Goal: Transaction & Acquisition: Purchase product/service

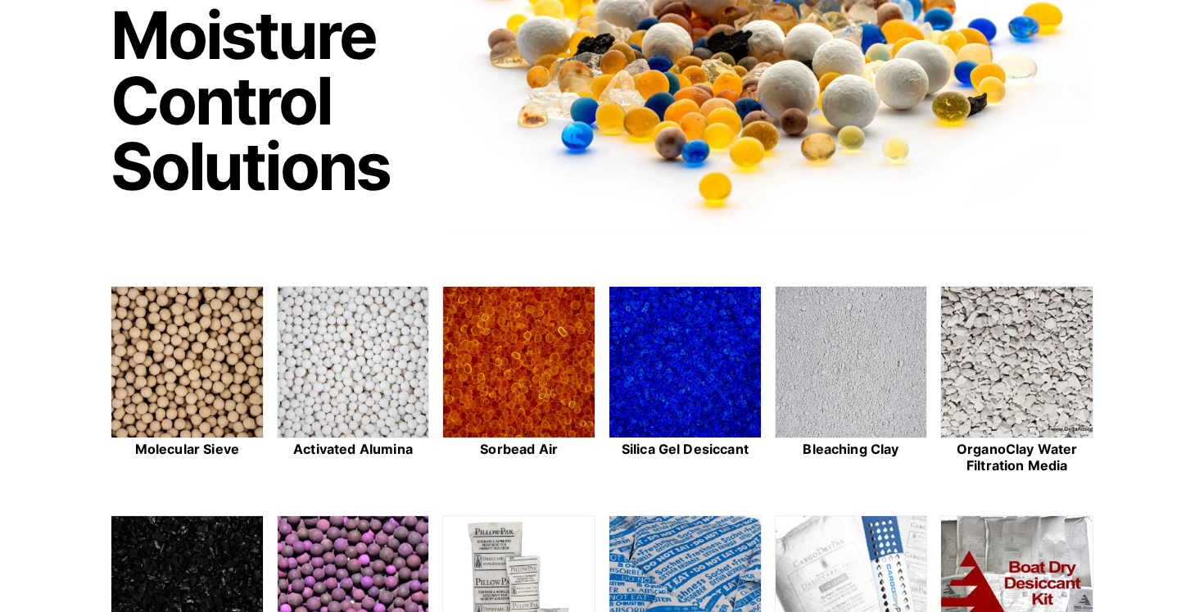
scroll to position [226, 0]
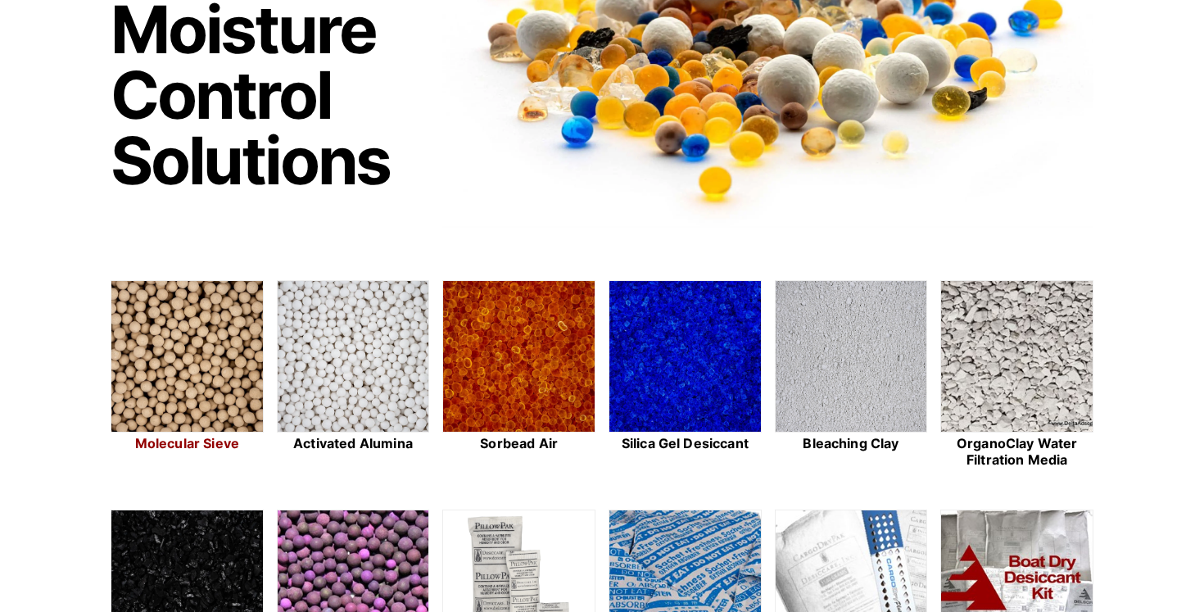
click at [185, 351] on img at bounding box center [187, 357] width 152 height 152
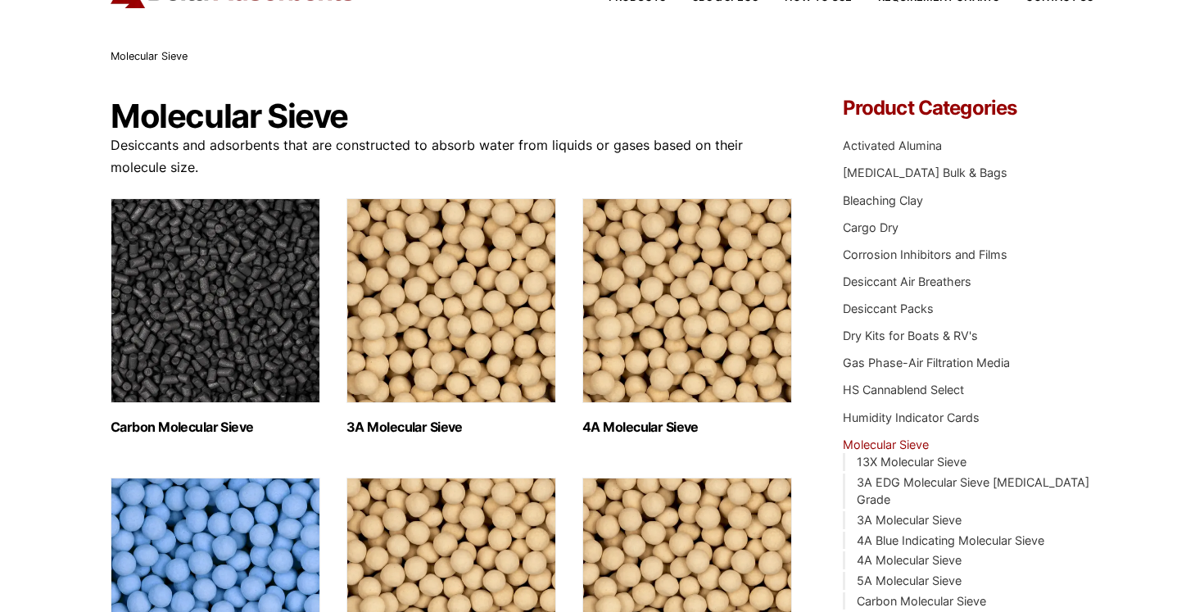
scroll to position [140, 0]
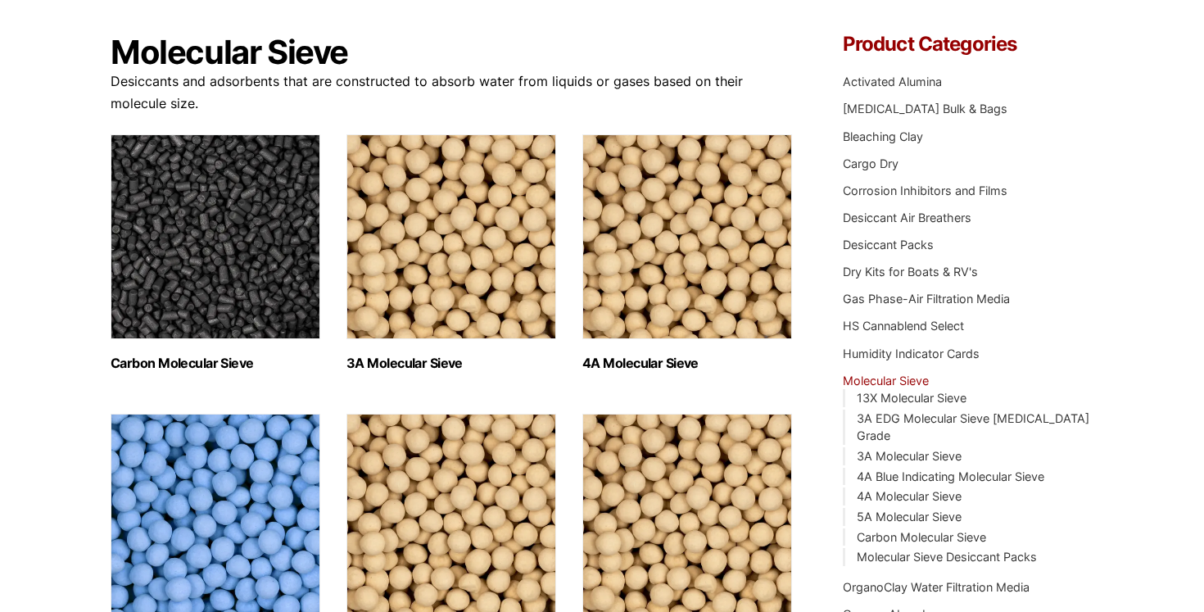
click at [210, 486] on img "Visit product category 4A Blue Indicating Molecular Sieve" at bounding box center [216, 516] width 210 height 205
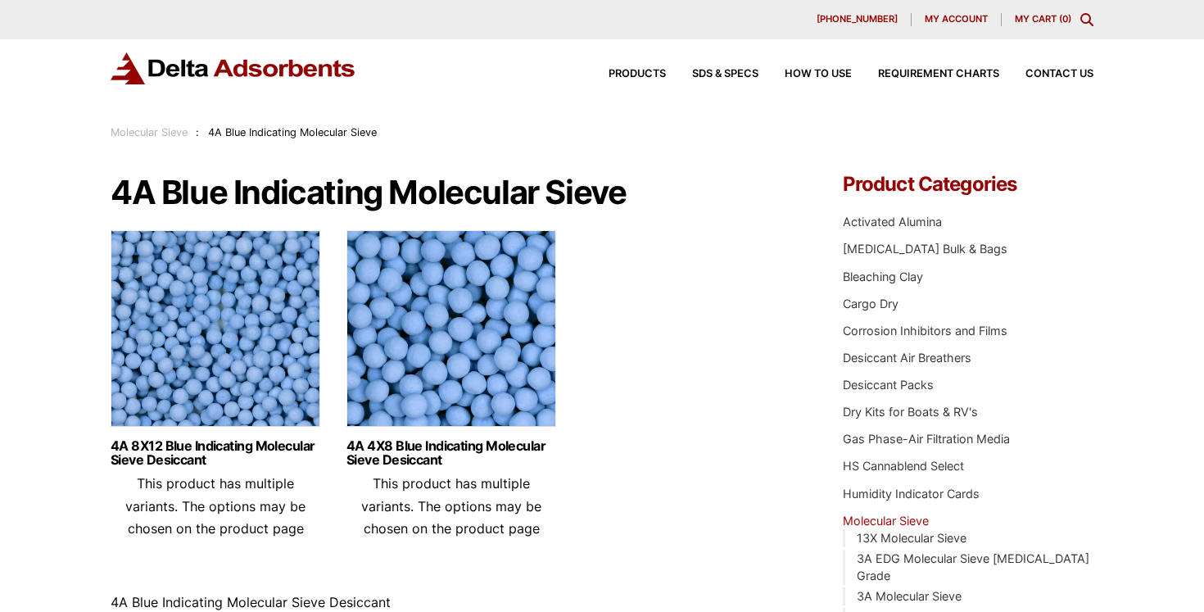
click at [233, 340] on img at bounding box center [216, 332] width 210 height 205
